Goal: Find specific page/section: Find specific page/section

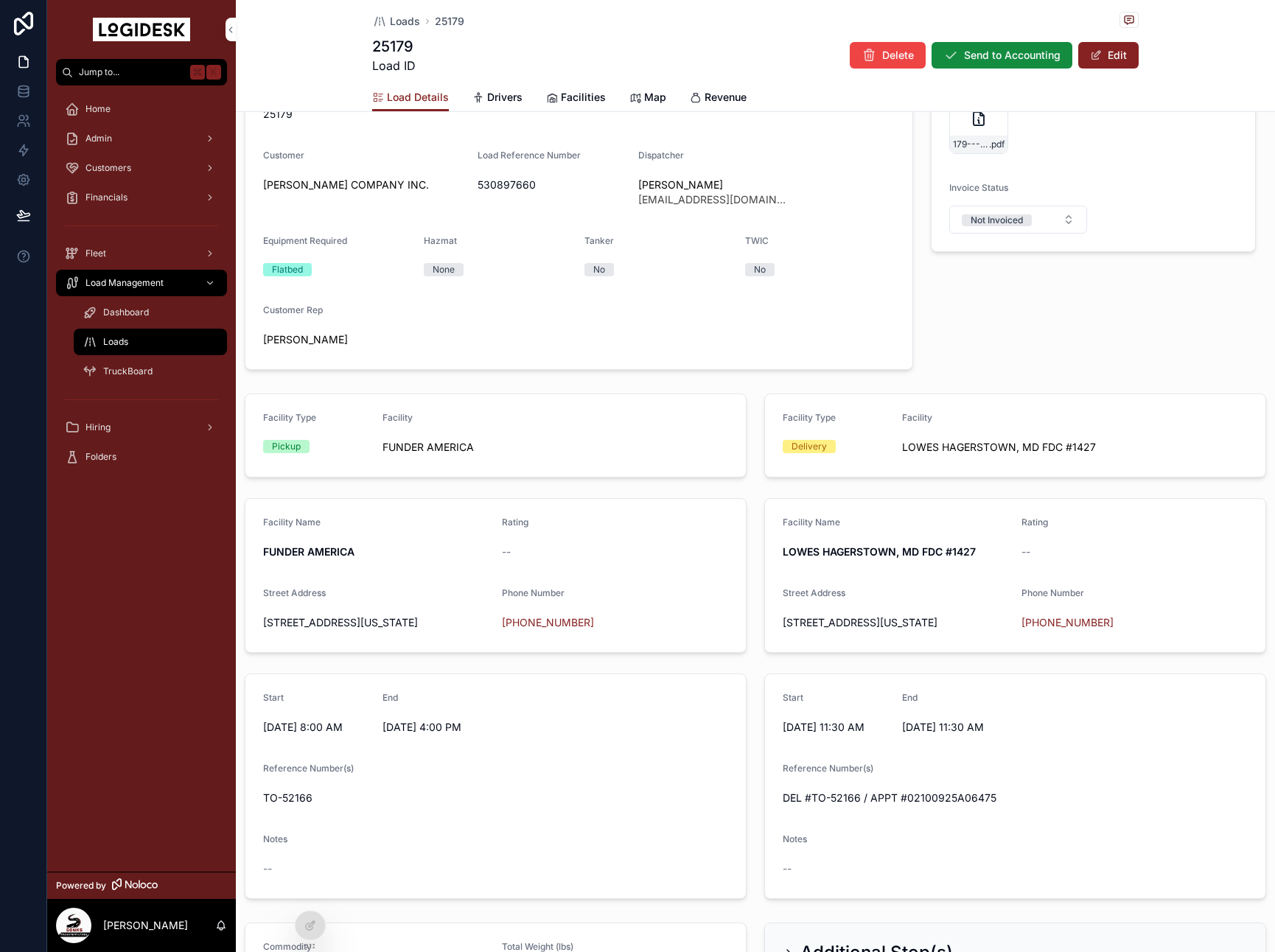
scroll to position [286, 0]
click at [1126, 58] on button "Edit" at bounding box center [1109, 55] width 60 height 26
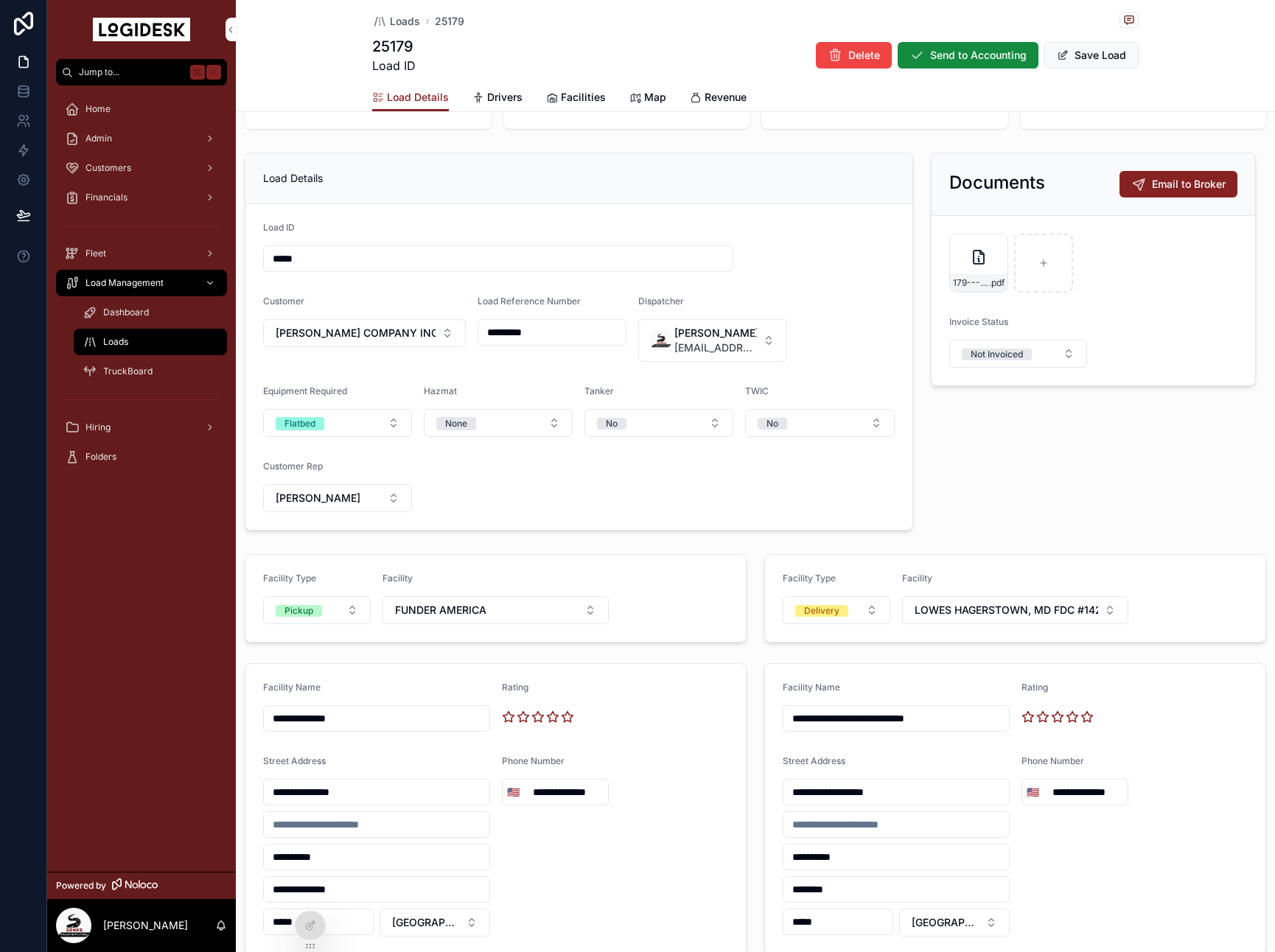
scroll to position [139, 0]
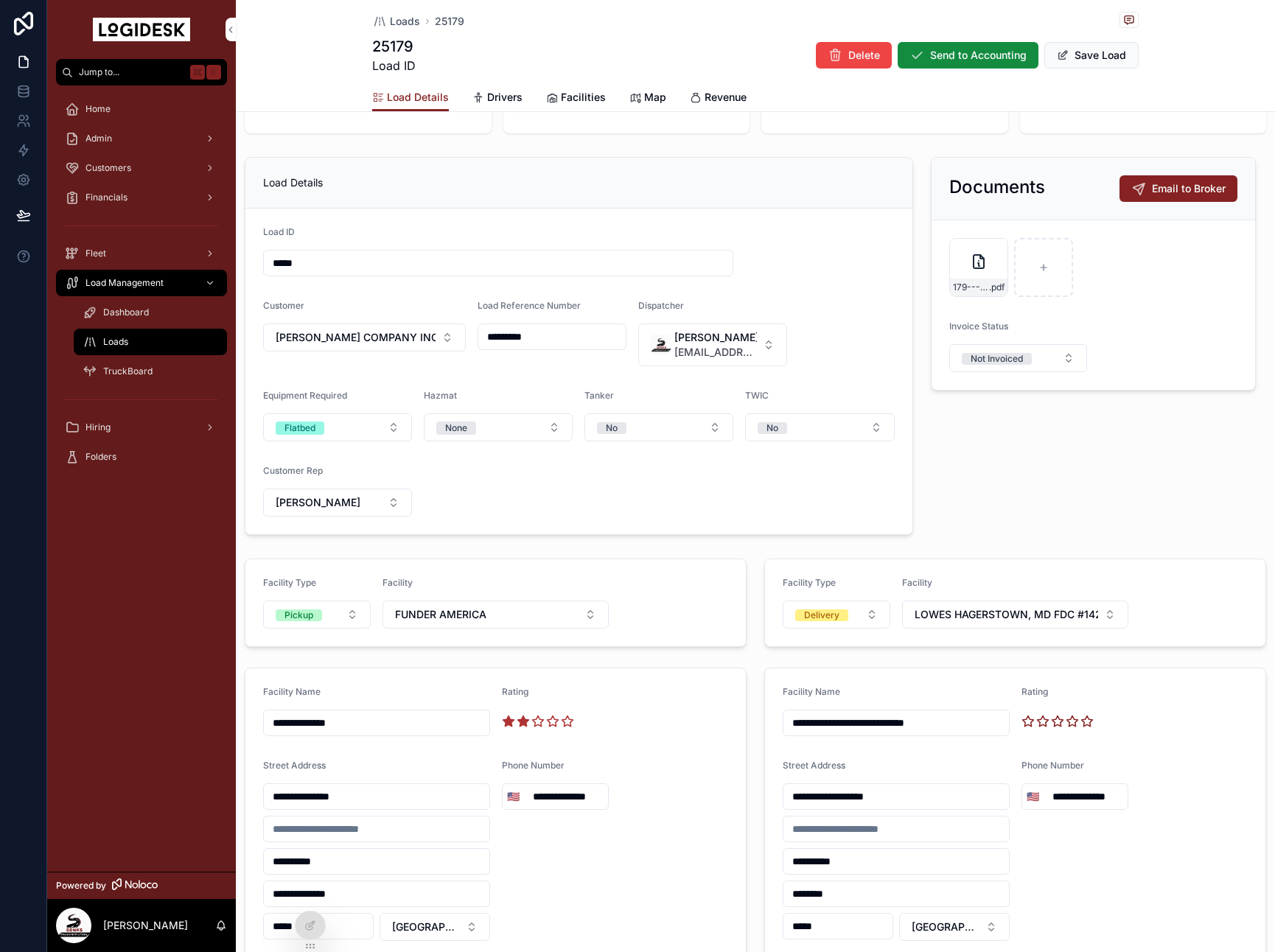
click at [523, 722] on icon "scrollable content" at bounding box center [523, 721] width 11 height 10
click at [1115, 59] on span "Save Load" at bounding box center [1091, 55] width 95 height 26
click at [525, 722] on icon "scrollable content" at bounding box center [523, 721] width 11 height 10
click at [1115, 46] on span "Save Load" at bounding box center [1091, 55] width 95 height 26
click at [1079, 53] on button "Save Load" at bounding box center [1091, 55] width 95 height 26
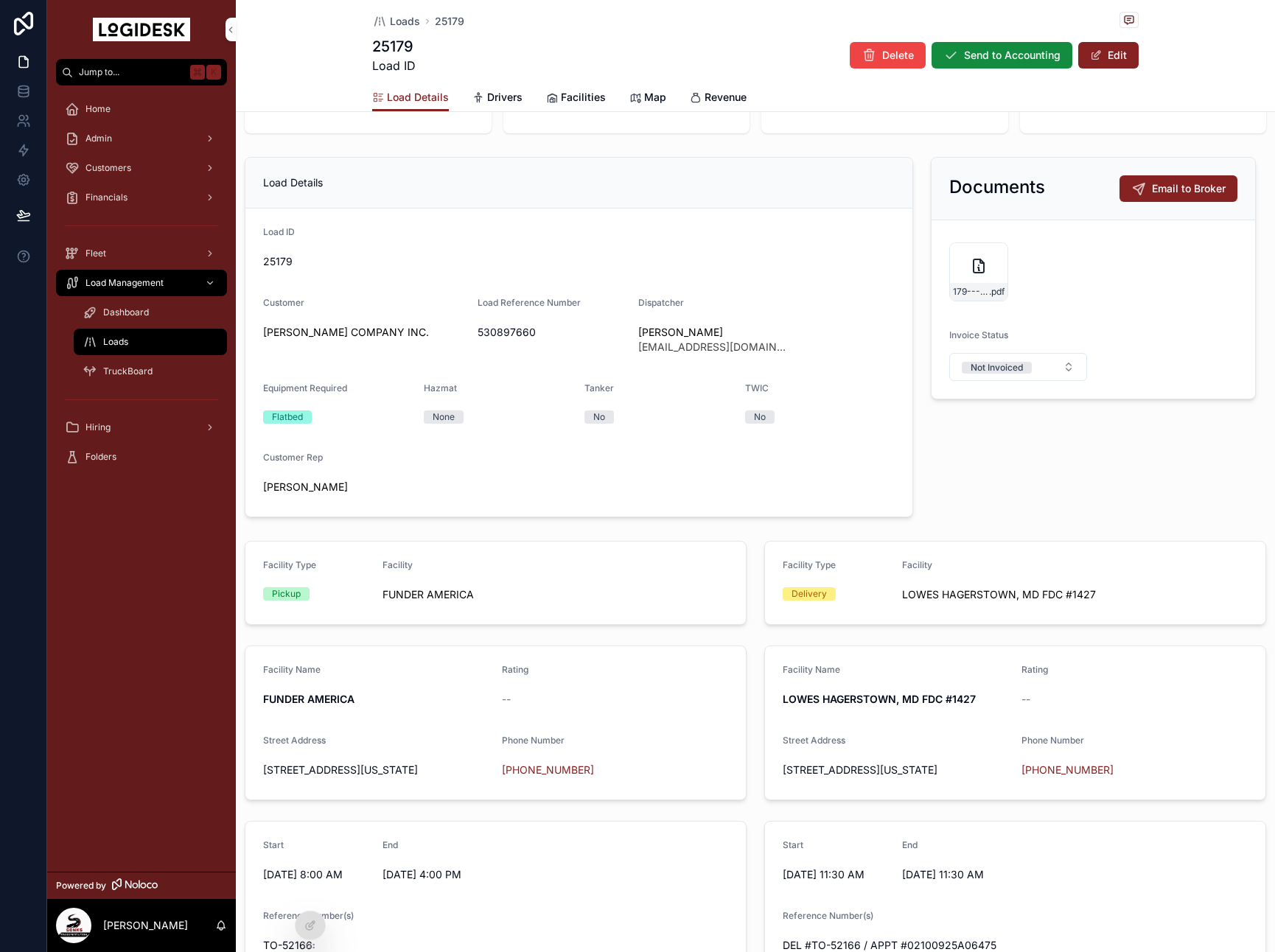
scroll to position [0, 0]
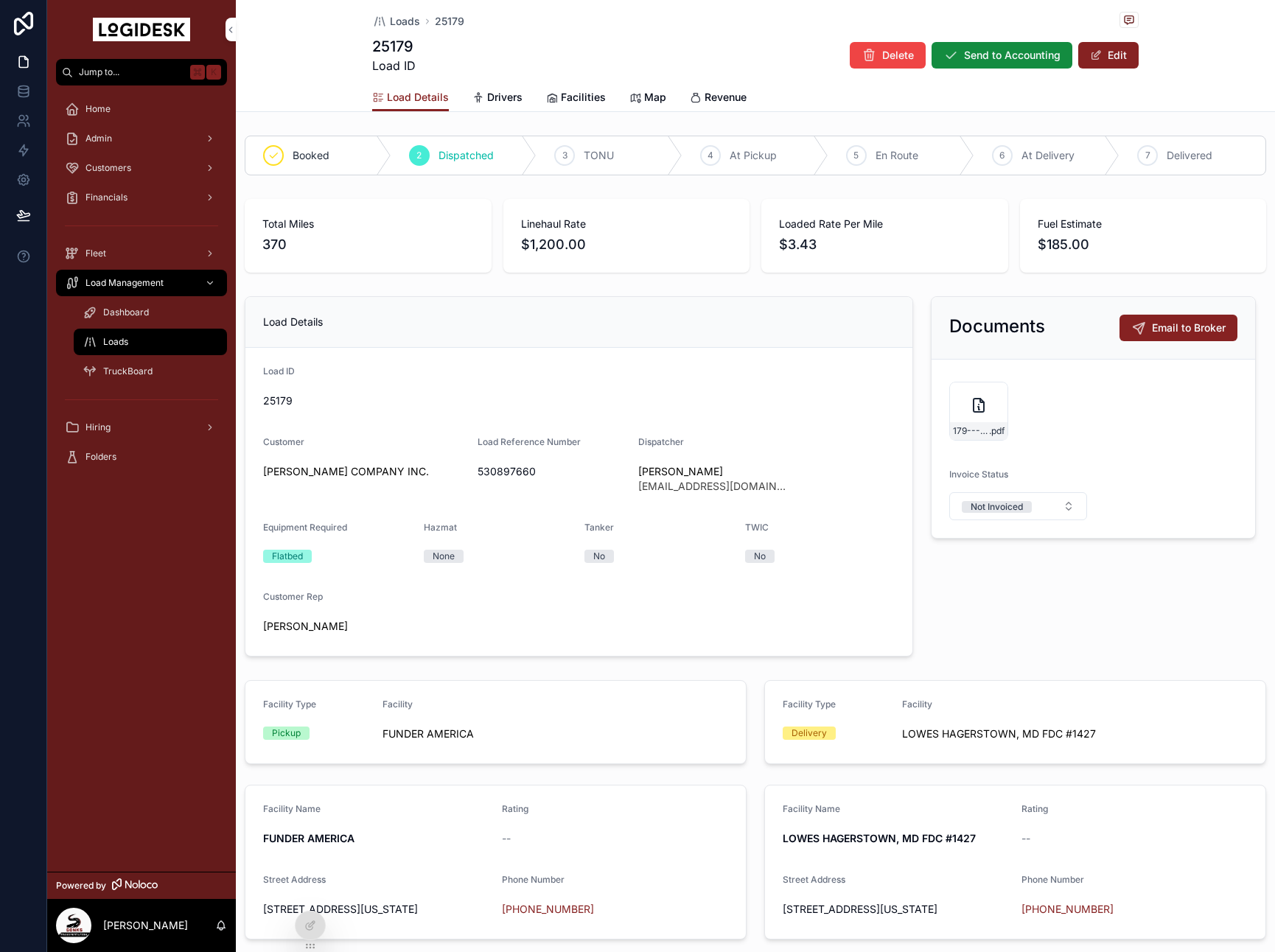
click at [118, 145] on div "Admin" at bounding box center [141, 139] width 153 height 24
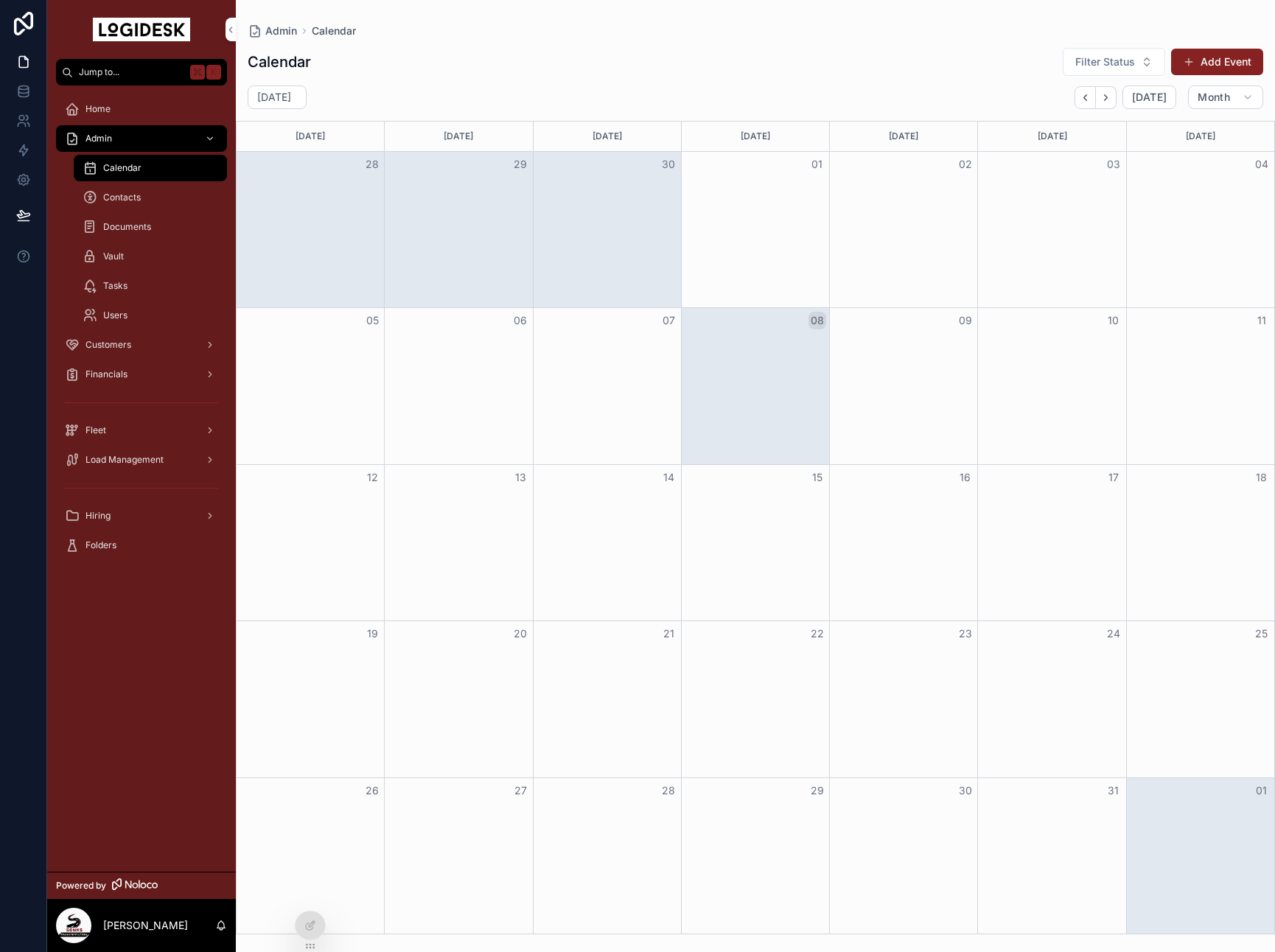
click at [169, 356] on div "Customers" at bounding box center [141, 345] width 153 height 24
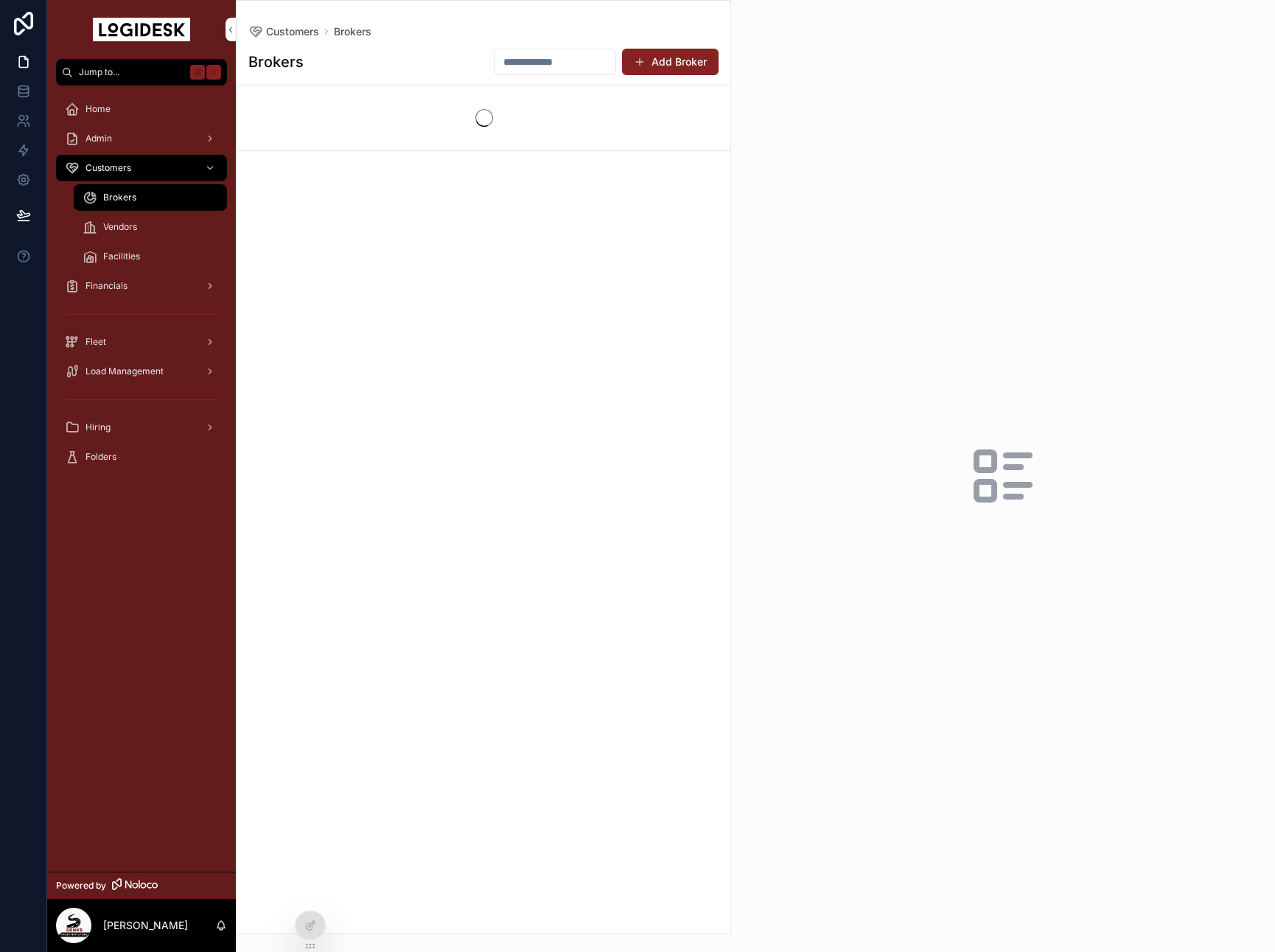
click at [132, 263] on div "Facilities" at bounding box center [150, 256] width 136 height 24
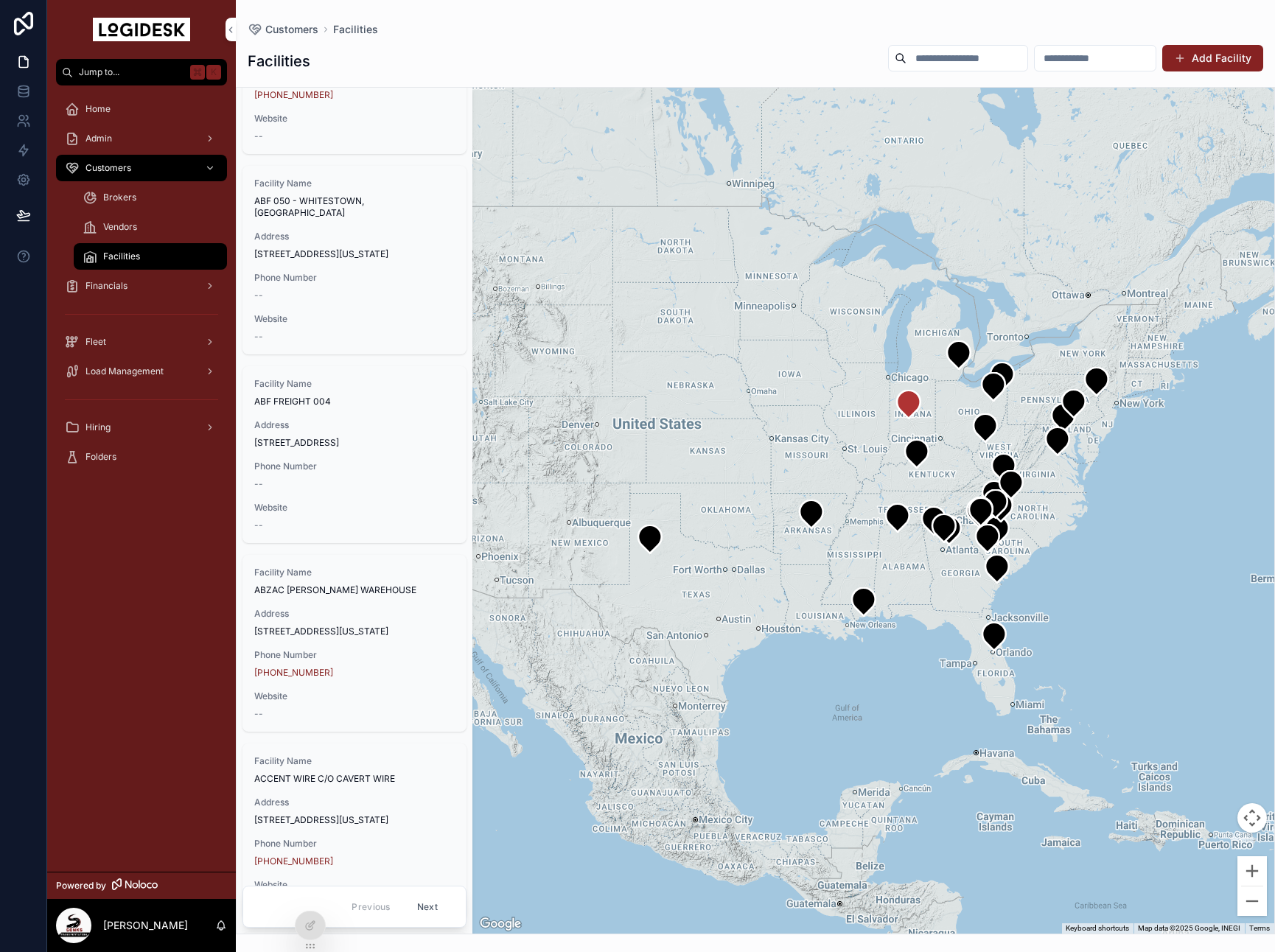
scroll to position [1669, 0]
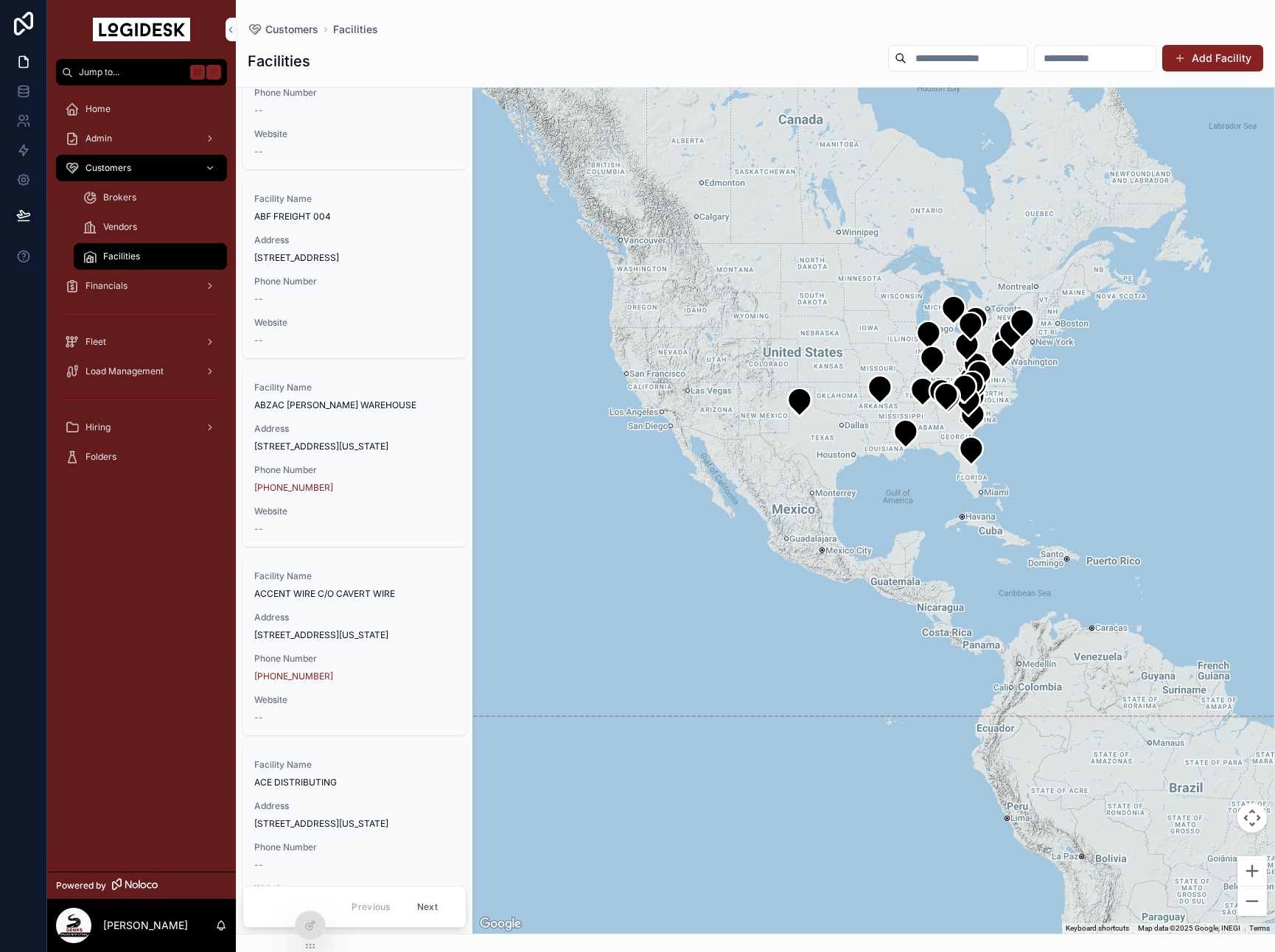
click at [957, 60] on input "scrollable content" at bounding box center [967, 58] width 121 height 21
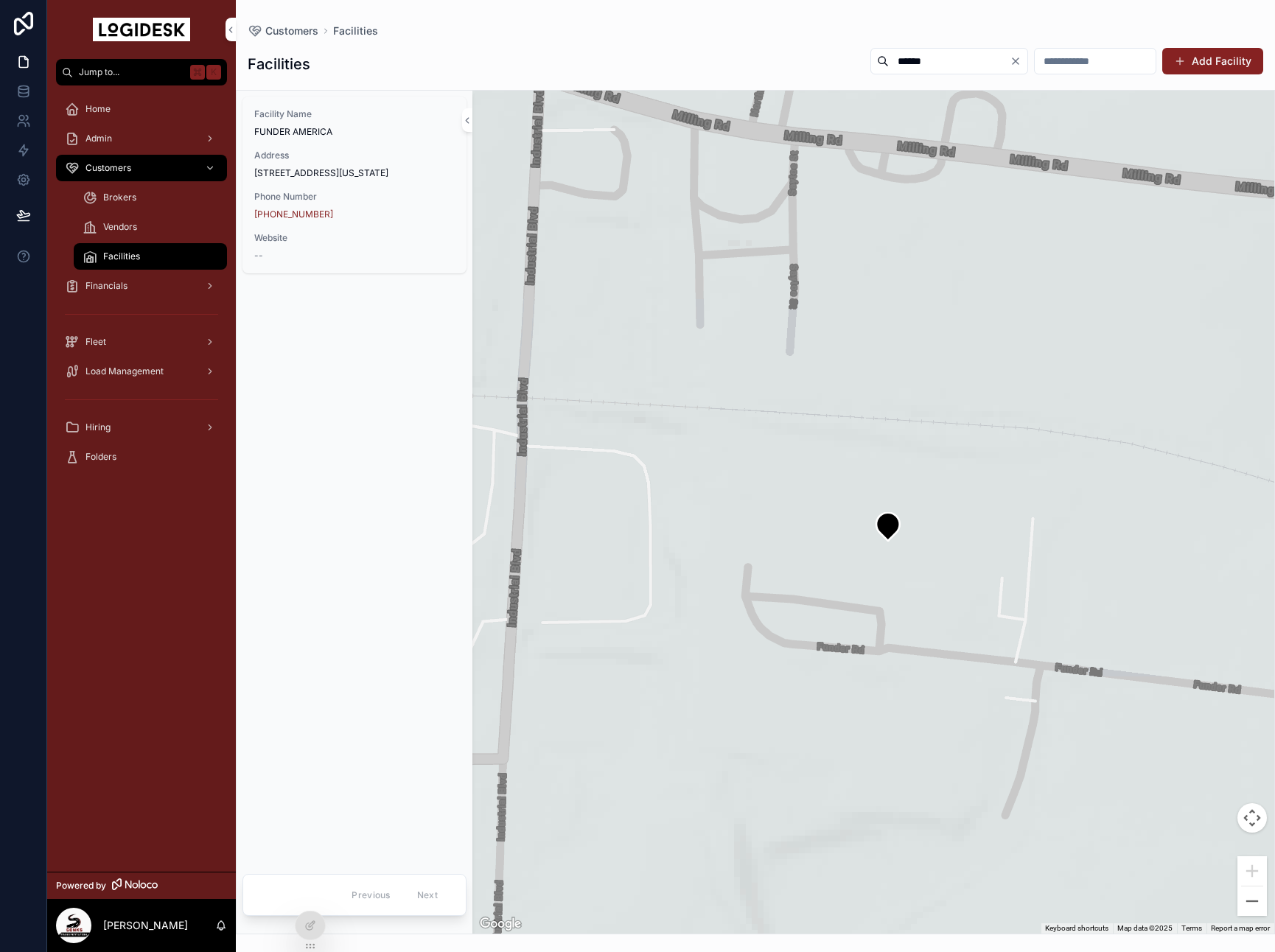
type input "******"
click at [338, 166] on div "Address [STREET_ADDRESS][US_STATE]" at bounding box center [354, 164] width 200 height 29
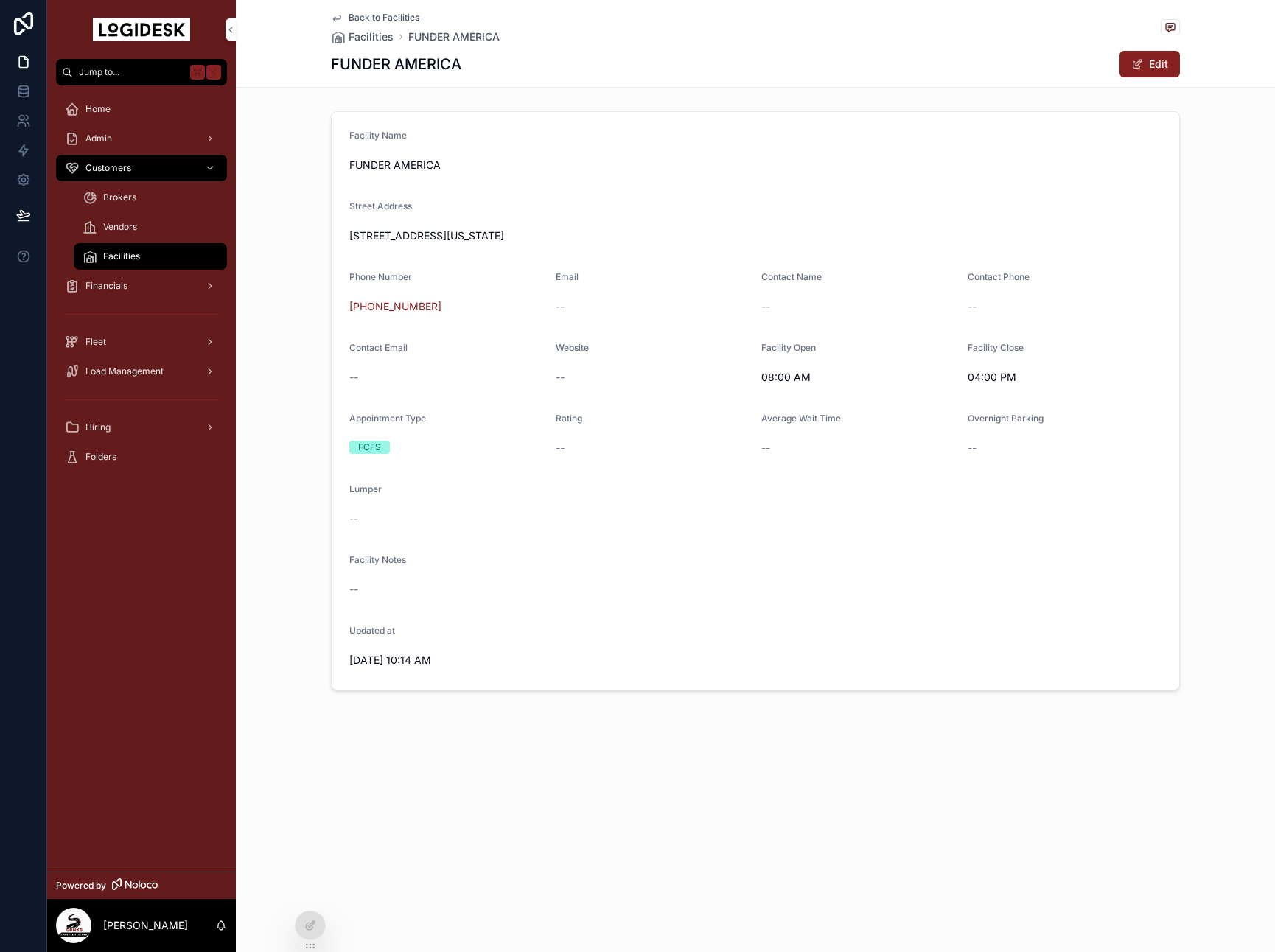
click at [364, 7] on div "Back to Facilities Facilities FUNDER AMERICA FUNDER AMERICA Edit" at bounding box center [755, 44] width 849 height 87
click at [365, 13] on span "Back to Facilities" at bounding box center [384, 17] width 71 height 12
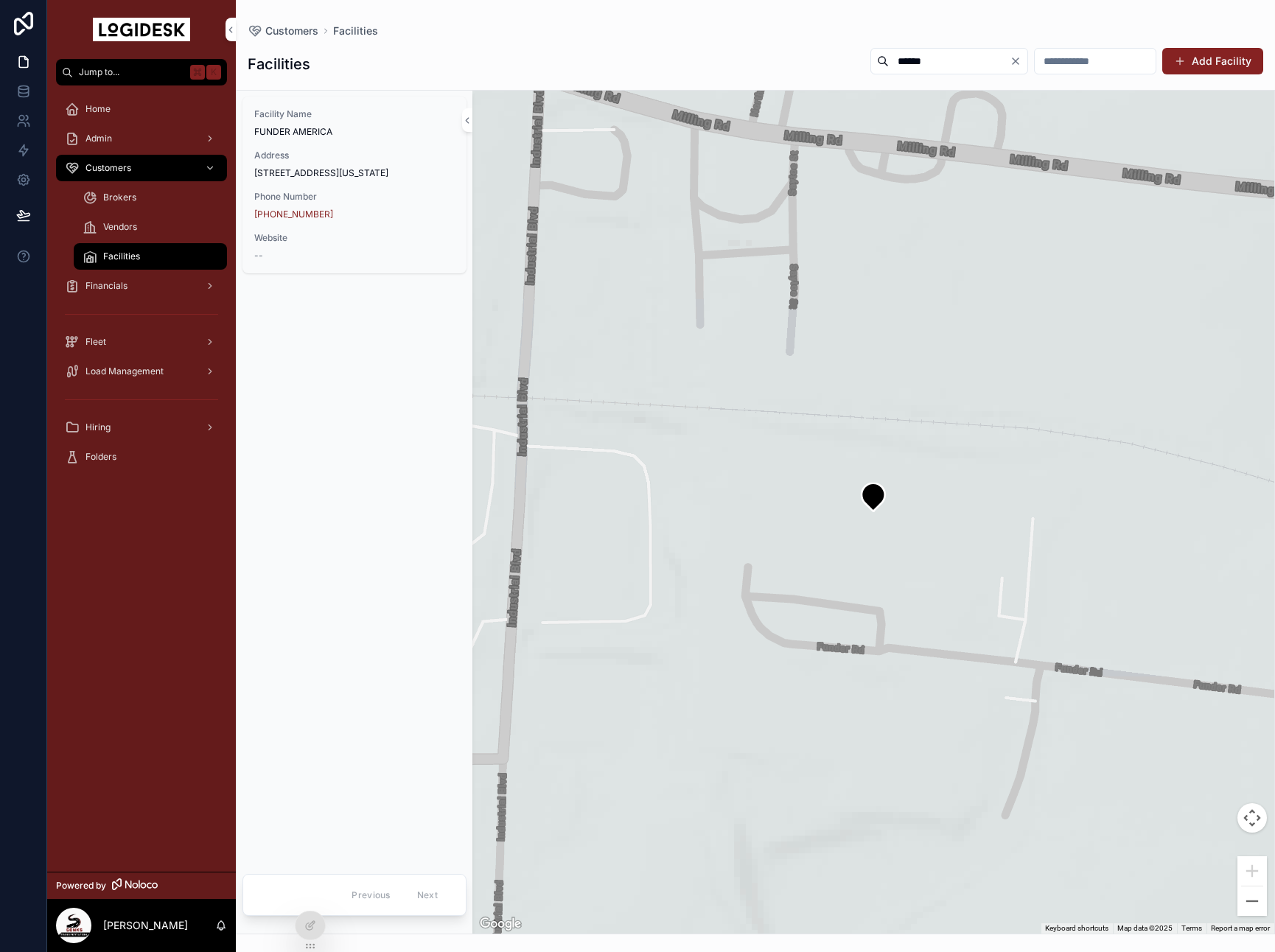
click at [280, 40] on div "Facilities ****** Add Facility Facility Name FUNDER AMERICA Address [STREET_ADD…" at bounding box center [755, 486] width 1039 height 896
click at [280, 29] on span "Customers" at bounding box center [292, 31] width 53 height 15
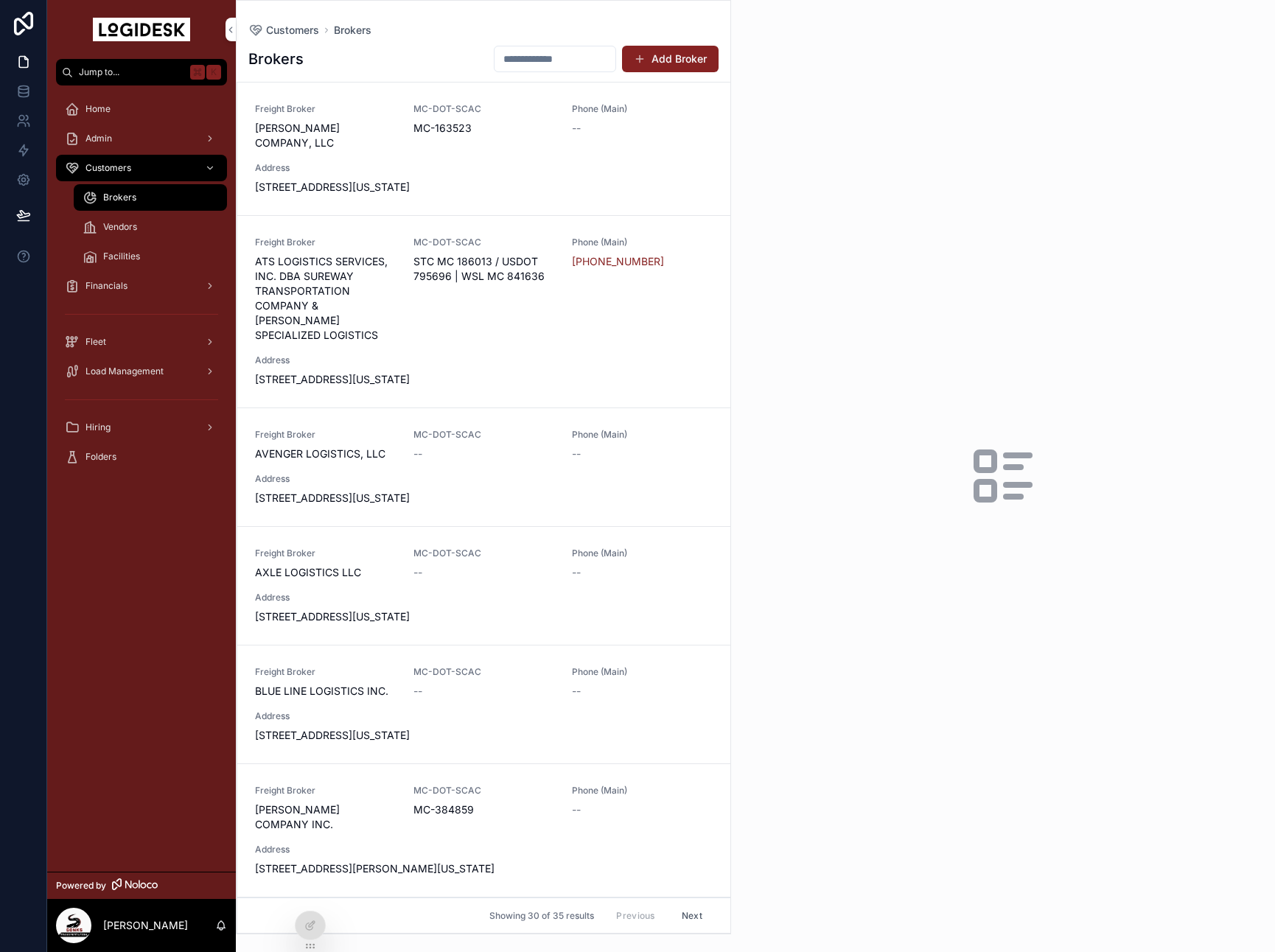
click at [161, 283] on div "Financials" at bounding box center [141, 286] width 153 height 24
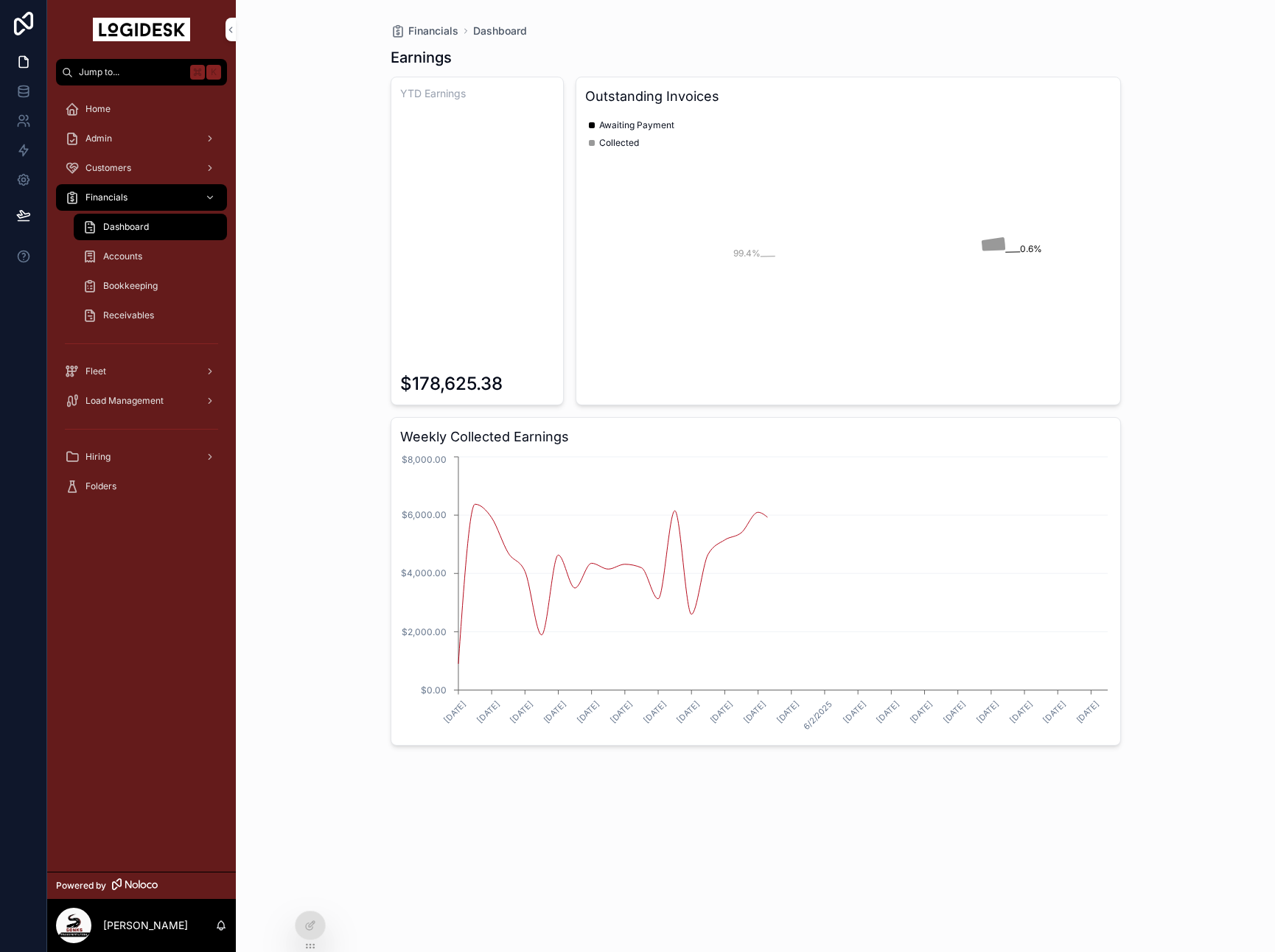
click at [118, 413] on link "Load Management" at bounding box center [141, 400] width 171 height 26
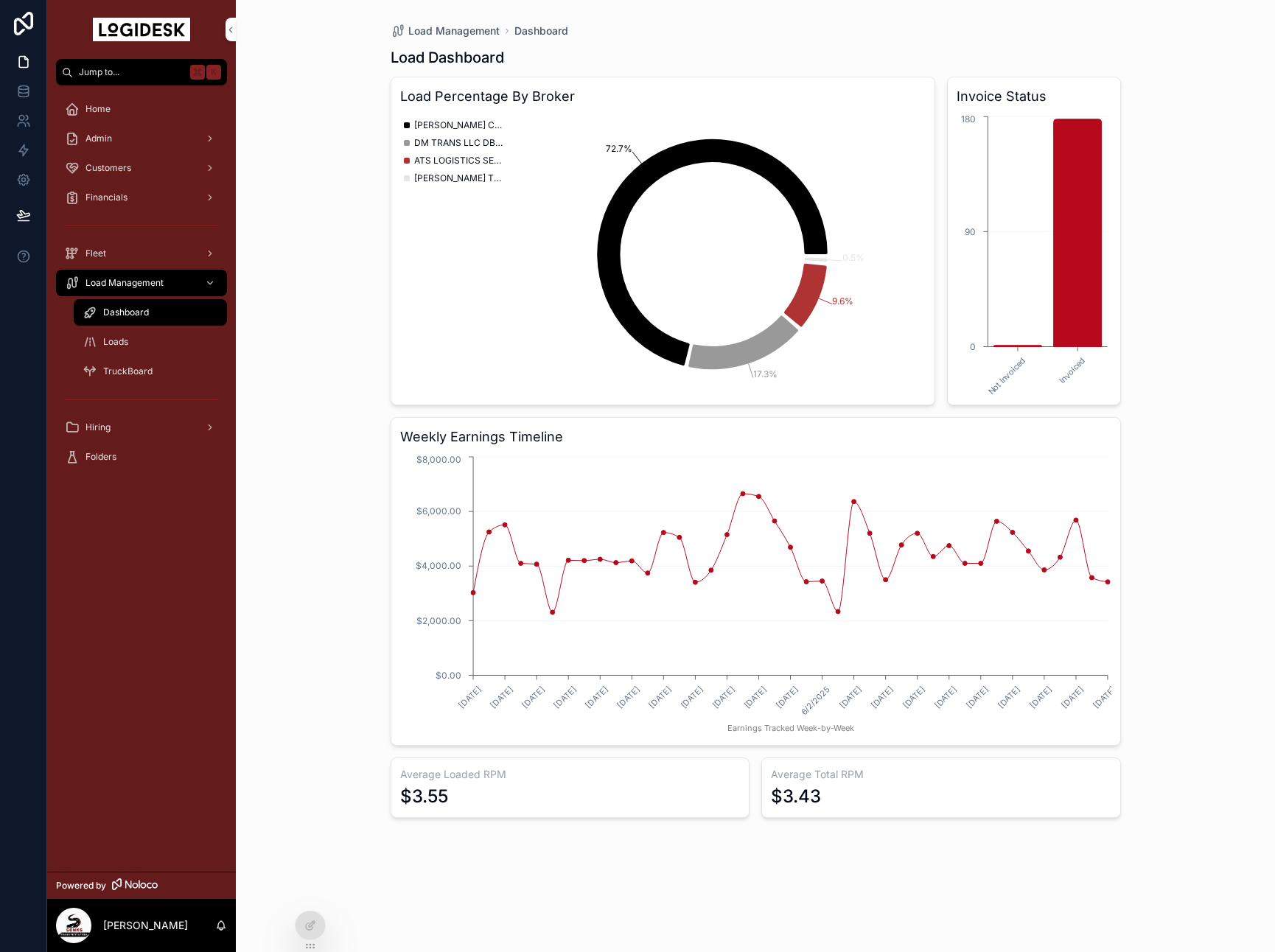
click at [170, 340] on div "Loads" at bounding box center [150, 342] width 136 height 24
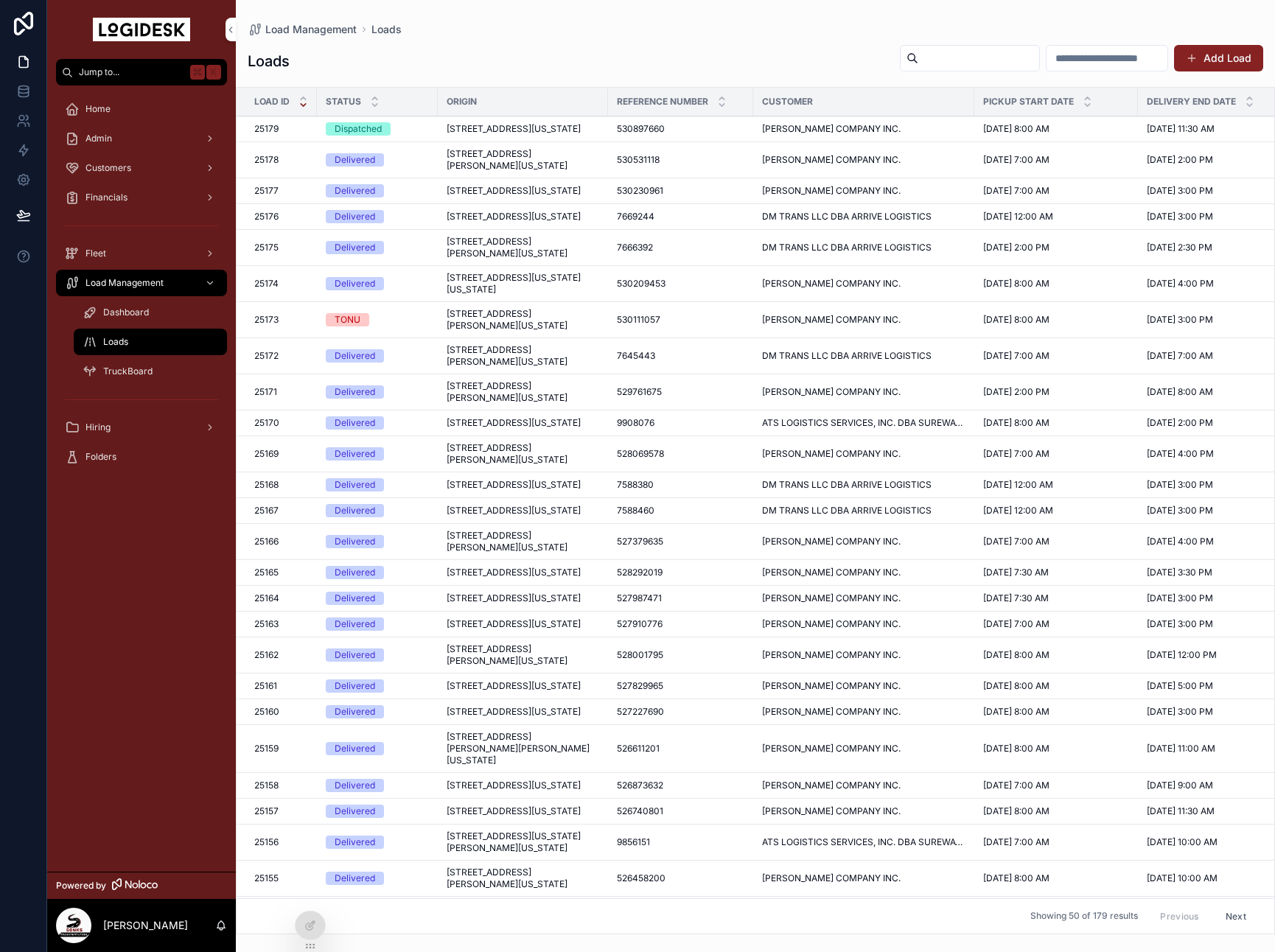
drag, startPoint x: 586, startPoint y: 145, endPoint x: 549, endPoint y: 135, distance: 38.3
click at [581, 135] on span "[STREET_ADDRESS][US_STATE]" at bounding box center [513, 129] width 134 height 12
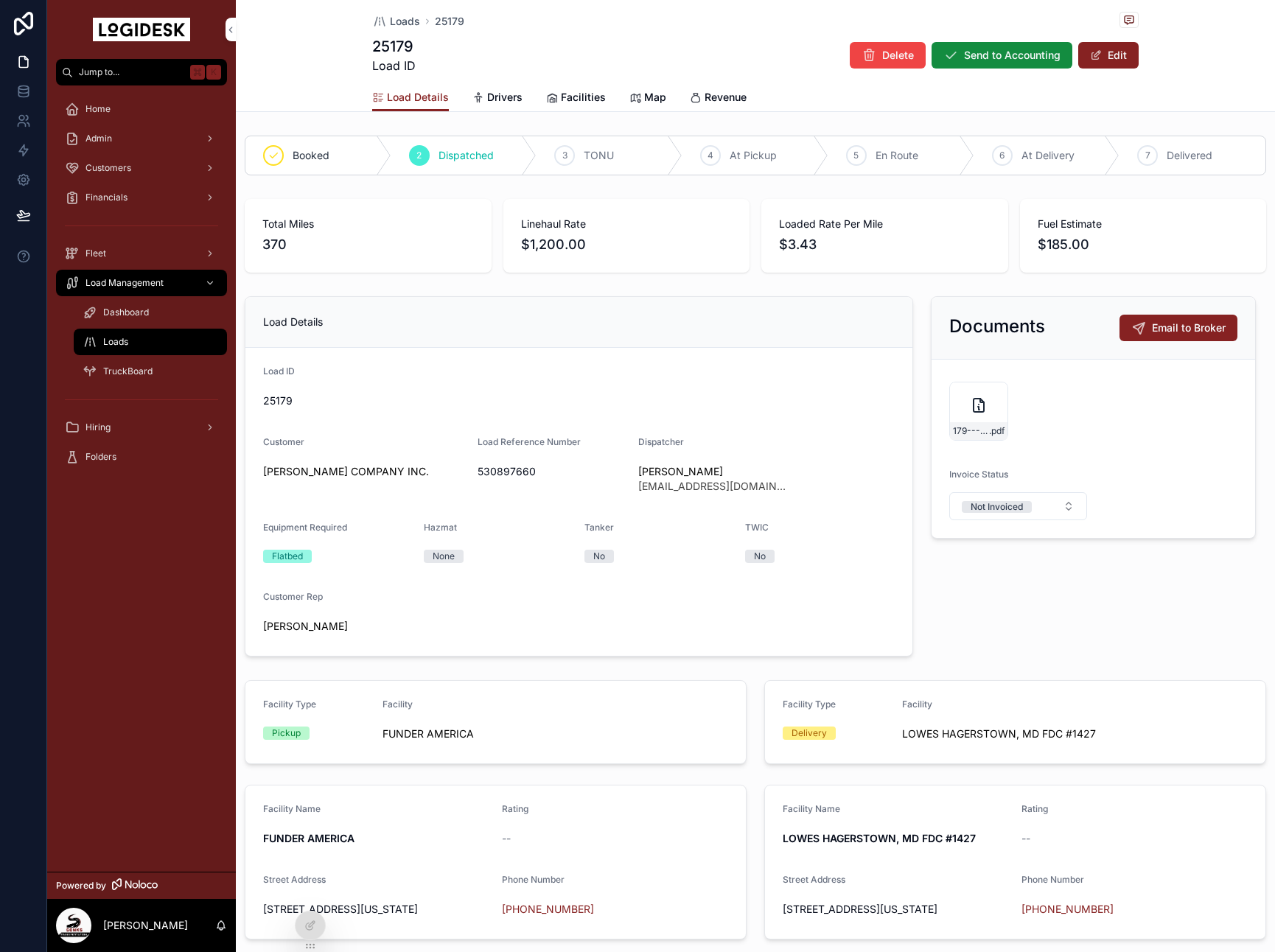
click at [0, 0] on icon "scrollable content" at bounding box center [0, 0] width 0 height 0
